Goal: Task Accomplishment & Management: Use online tool/utility

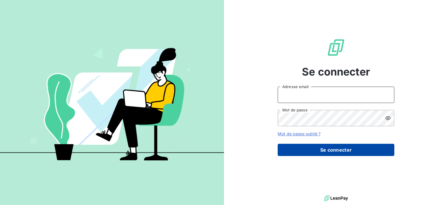
type input "[EMAIL_ADDRESS][DOMAIN_NAME]"
click at [319, 147] on button "Se connecter" at bounding box center [336, 150] width 117 height 12
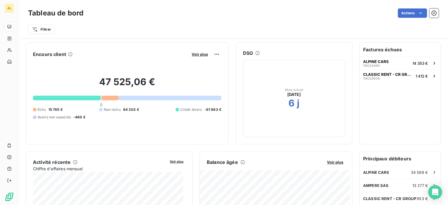
click at [408, 20] on div "Filtrer" at bounding box center [233, 27] width 411 height 16
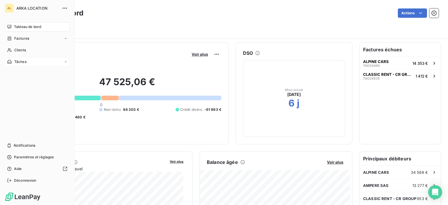
click at [25, 59] on span "Tâches" at bounding box center [20, 61] width 12 height 5
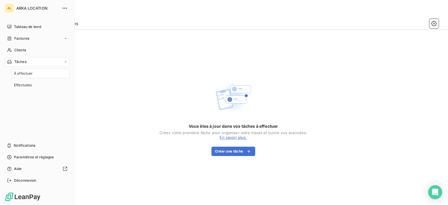
click at [27, 56] on nav "Tableau de bord Factures Clients Tâches À effectuer Effectuées" at bounding box center [37, 56] width 65 height 68
click at [27, 53] on div "Clients" at bounding box center [37, 49] width 65 height 9
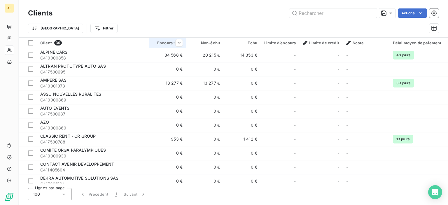
click at [172, 42] on div at bounding box center [177, 42] width 12 height 7
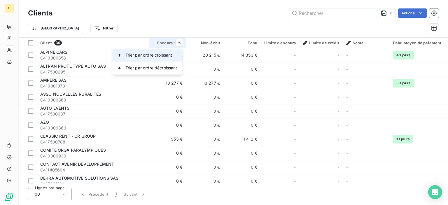
click at [162, 56] on span "Trier par ordre croissant" at bounding box center [148, 55] width 47 height 6
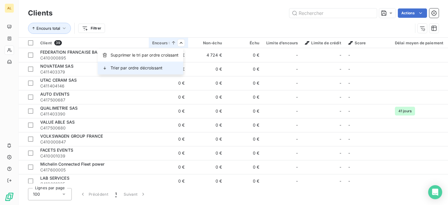
click at [169, 68] on div "Trier par ordre décroissant" at bounding box center [140, 68] width 85 height 13
